Goal: Navigation & Orientation: Find specific page/section

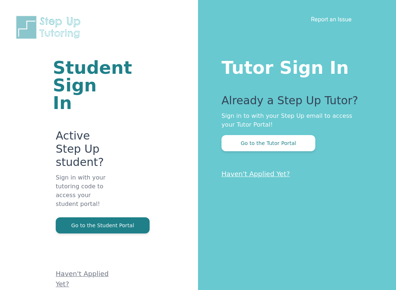
click at [99, 217] on button "Go to the Student Portal" at bounding box center [103, 225] width 94 height 16
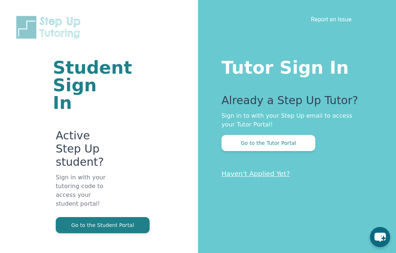
click at [131, 217] on button "Go to the Student Portal" at bounding box center [103, 225] width 94 height 16
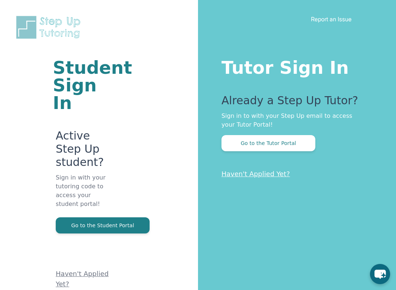
click at [141, 217] on button "Go to the Student Portal" at bounding box center [103, 225] width 94 height 16
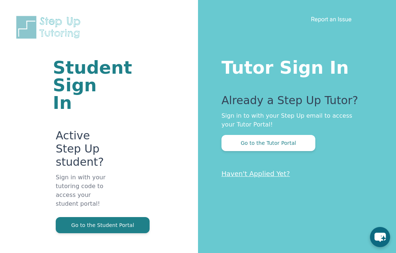
click at [125, 217] on button "Go to the Student Portal" at bounding box center [103, 225] width 94 height 16
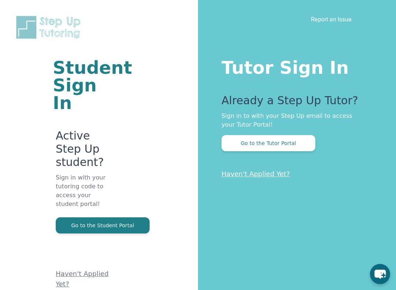
click at [128, 217] on button "Go to the Student Portal" at bounding box center [103, 225] width 94 height 16
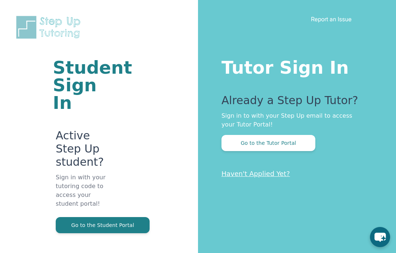
click at [126, 217] on button "Go to the Student Portal" at bounding box center [103, 225] width 94 height 16
